Goal: Task Accomplishment & Management: Manage account settings

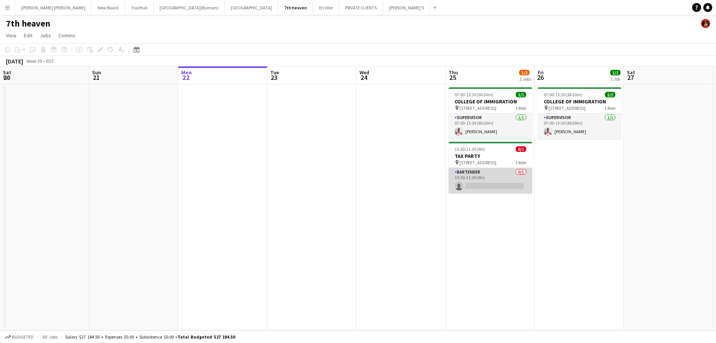
scroll to position [0, 250]
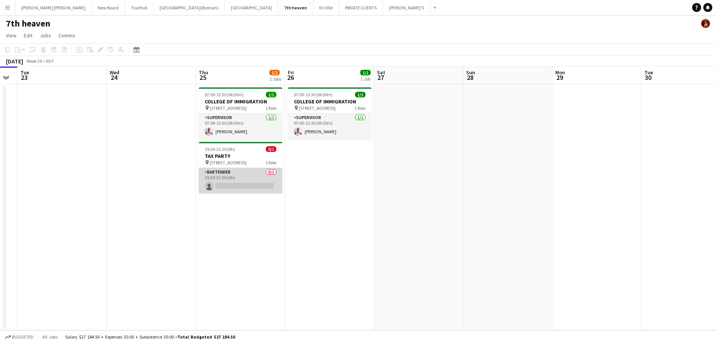
click at [222, 185] on app-card-role "BARTENDER 0/1 15:30-21:30 (6h) single-neutral-actions" at bounding box center [241, 180] width 84 height 25
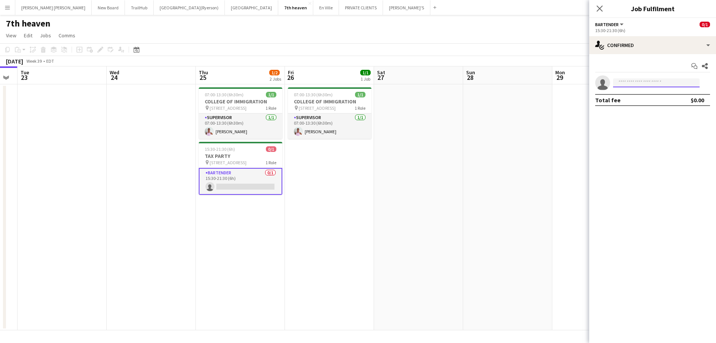
click at [659, 83] on input at bounding box center [656, 82] width 87 height 9
type input "*****"
click at [656, 101] on span "[EMAIL_ADDRESS][DOMAIN_NAME]" at bounding box center [656, 100] width 75 height 6
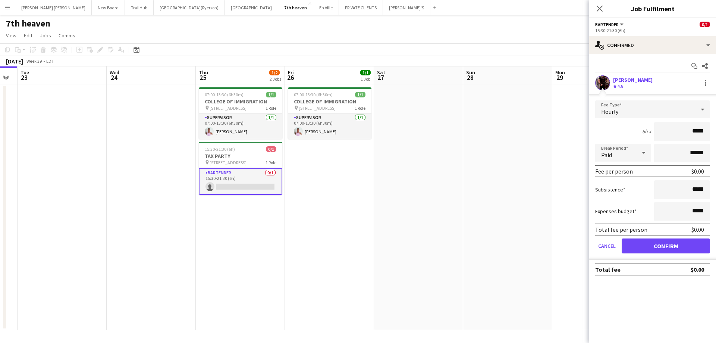
drag, startPoint x: 704, startPoint y: 132, endPoint x: 694, endPoint y: 133, distance: 10.4
click at [694, 133] on input "*****" at bounding box center [682, 131] width 56 height 19
type input "******"
click at [677, 244] on button "Confirm" at bounding box center [666, 245] width 88 height 15
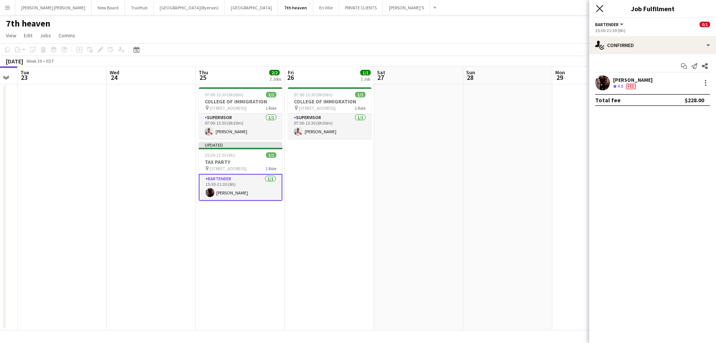
click at [602, 9] on icon "Close pop-in" at bounding box center [599, 8] width 7 height 7
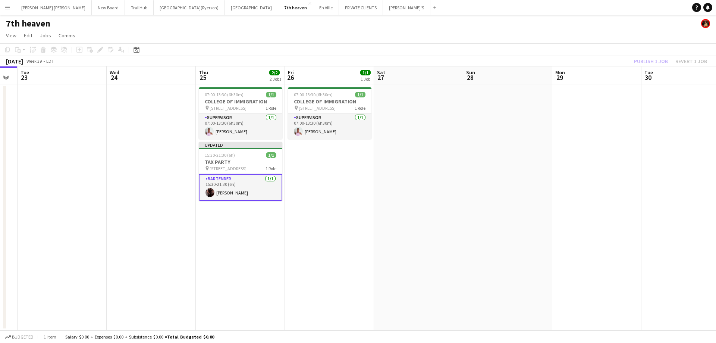
click at [643, 60] on div "Publish 1 job Revert 1 job" at bounding box center [670, 61] width 91 height 10
click at [643, 60] on button "Publish 1 job" at bounding box center [651, 61] width 40 height 10
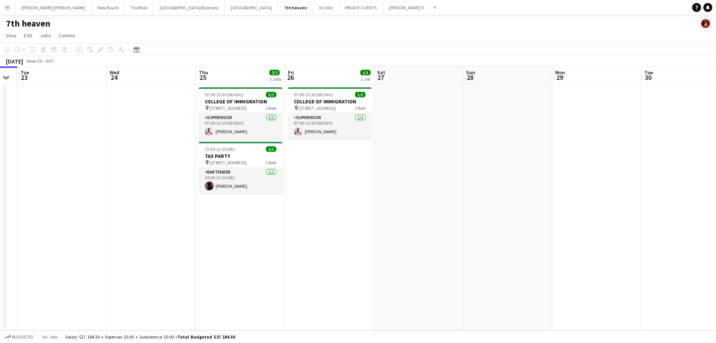
click at [123, 34] on app-page-menu "View Day view expanded Day view collapsed Month view Date picker Jump to [DATE]…" at bounding box center [358, 36] width 716 height 14
click at [154, 14] on button "[GEOGRAPHIC_DATA](Ryerson) Close" at bounding box center [189, 7] width 71 height 15
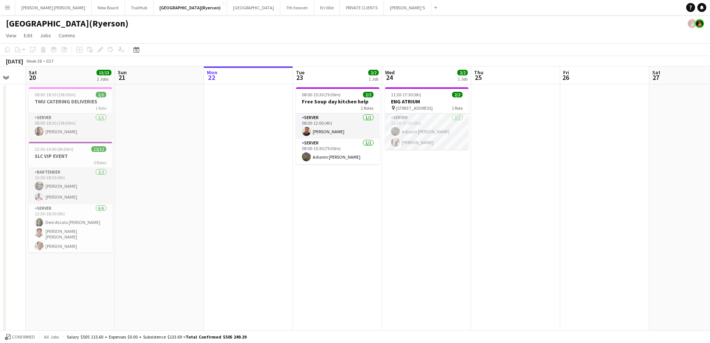
scroll to position [0, 150]
drag, startPoint x: 134, startPoint y: 229, endPoint x: 244, endPoint y: 230, distance: 110.4
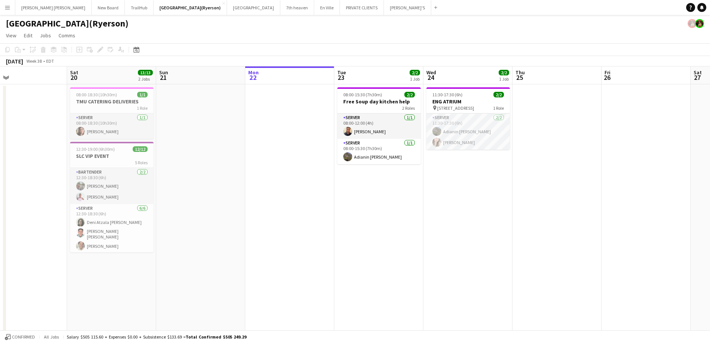
scroll to position [0, 194]
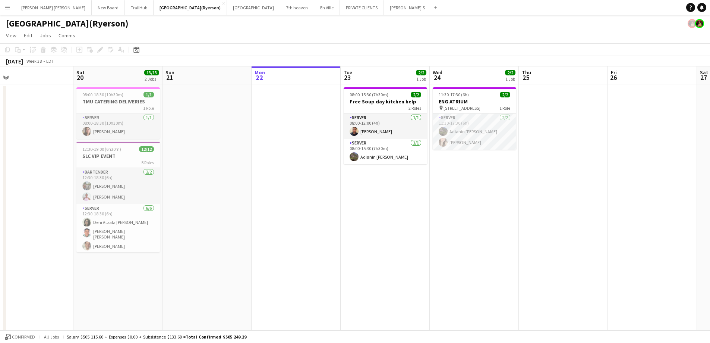
drag, startPoint x: 145, startPoint y: 217, endPoint x: 191, endPoint y: 208, distance: 46.3
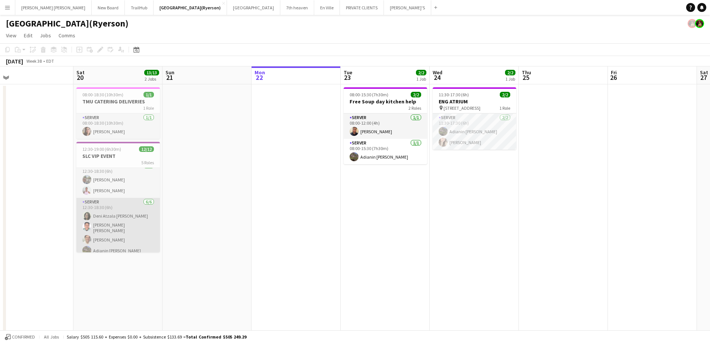
scroll to position [0, 0]
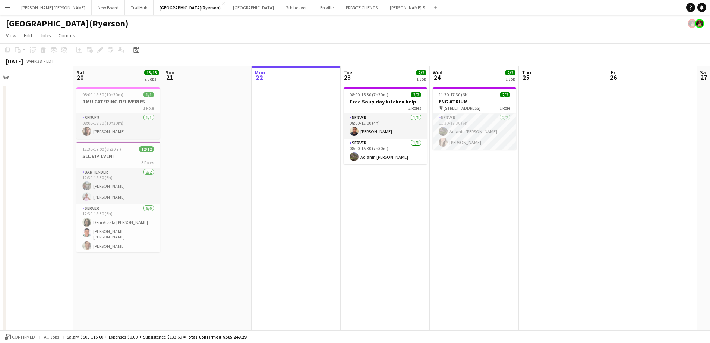
click at [202, 219] on app-date-cell at bounding box center [207, 221] width 89 height 274
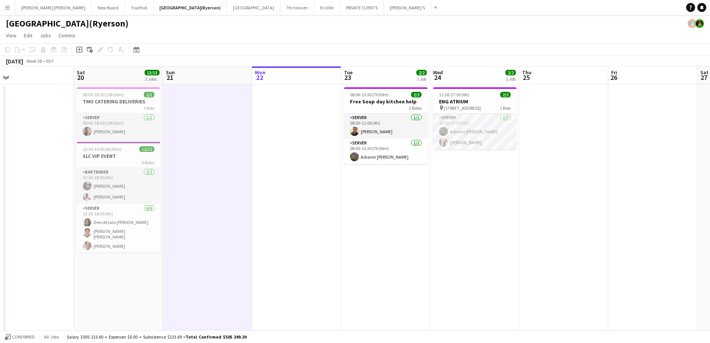
click at [213, 180] on app-date-cell at bounding box center [207, 221] width 89 height 274
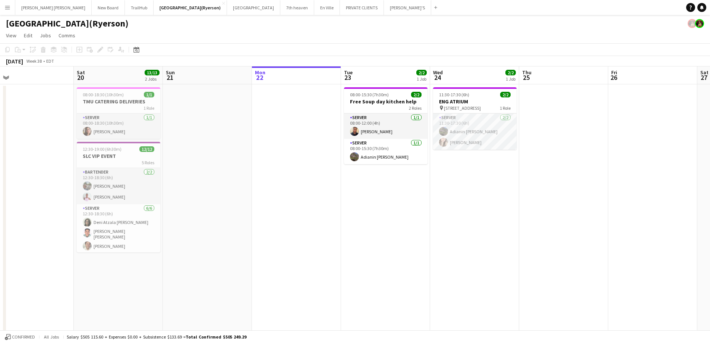
click at [302, 134] on app-date-cell at bounding box center [296, 221] width 89 height 274
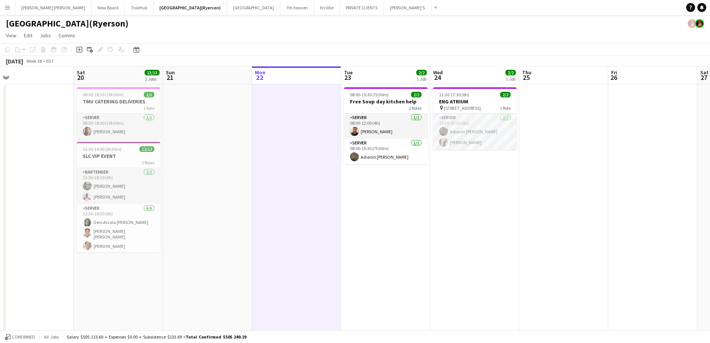
click at [242, 146] on app-date-cell at bounding box center [207, 221] width 89 height 274
